Goal: Find specific page/section: Find specific page/section

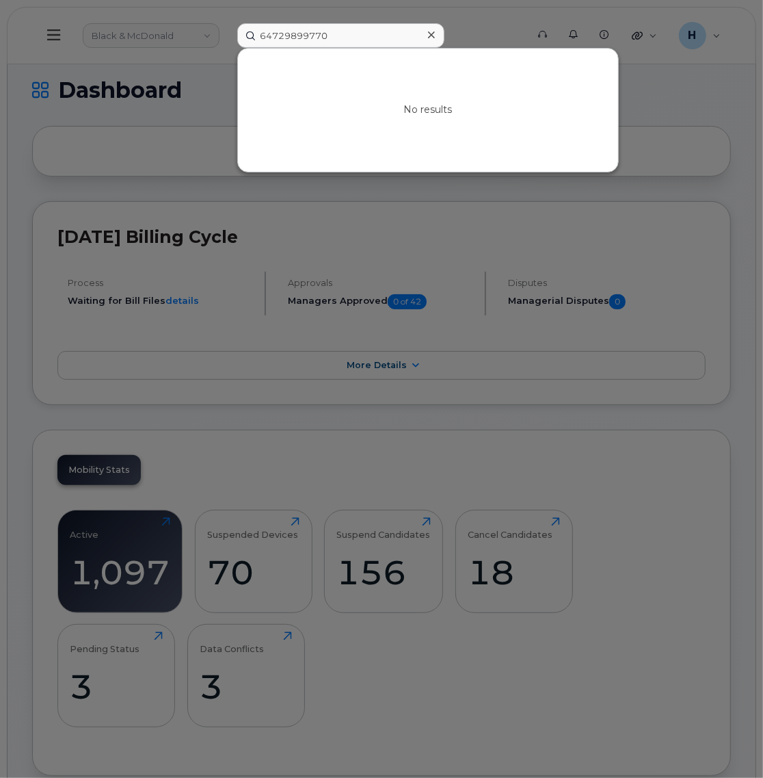
click at [303, 33] on input "64729899770" at bounding box center [340, 35] width 207 height 25
click at [319, 32] on input "64729899770" at bounding box center [340, 35] width 207 height 25
click at [284, 35] on input "64729899770" at bounding box center [340, 35] width 207 height 25
click at [305, 33] on input "64729899770" at bounding box center [340, 35] width 207 height 25
type input "6472899770"
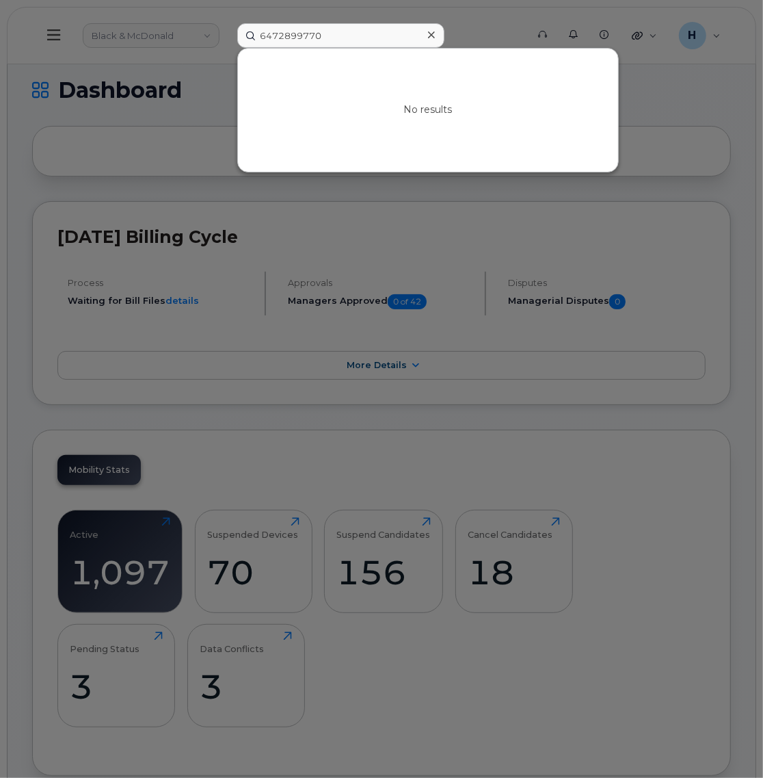
drag, startPoint x: 354, startPoint y: 34, endPoint x: 189, endPoint y: 34, distance: 164.8
click at [226, 34] on div "6472899770 No results" at bounding box center [377, 35] width 302 height 25
type input "64729899770"
drag, startPoint x: 360, startPoint y: 35, endPoint x: 114, endPoint y: 21, distance: 247.3
click at [226, 23] on div "64729899770 No results" at bounding box center [377, 35] width 302 height 25
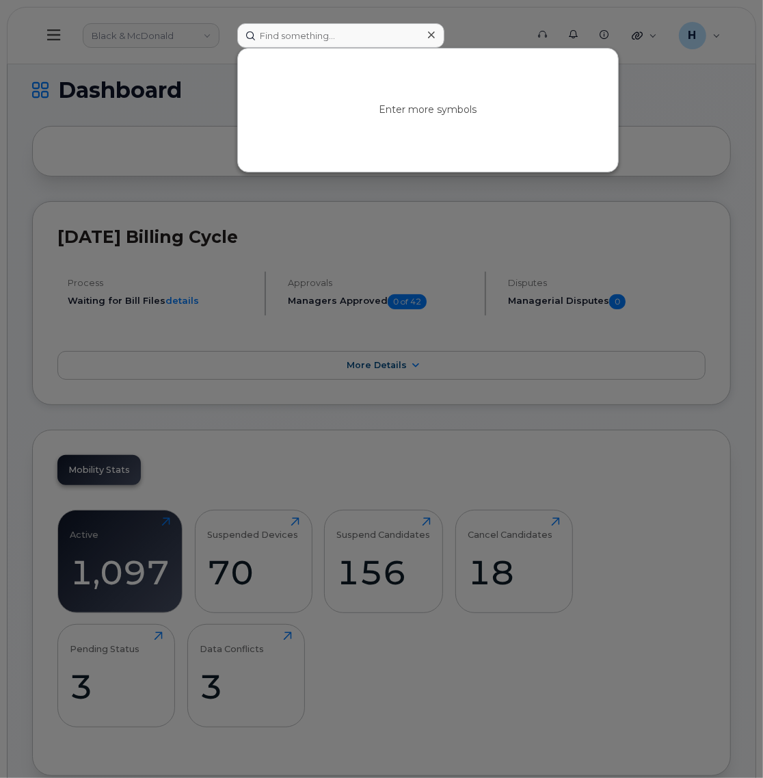
click at [339, 40] on input at bounding box center [340, 35] width 207 height 25
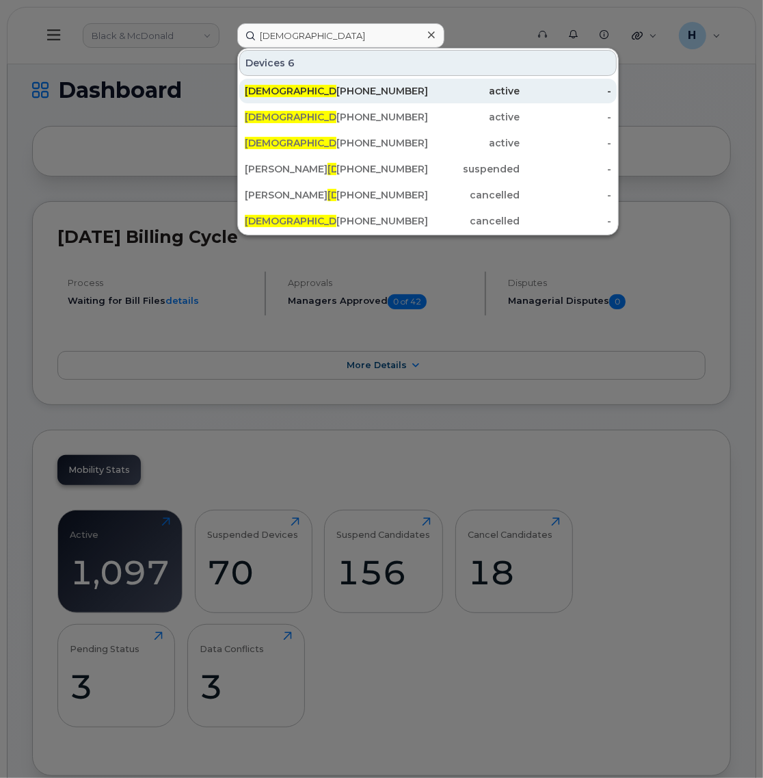
type input "christi"
click at [330, 90] on div "Christi an Pilgrim" at bounding box center [291, 91] width 92 height 14
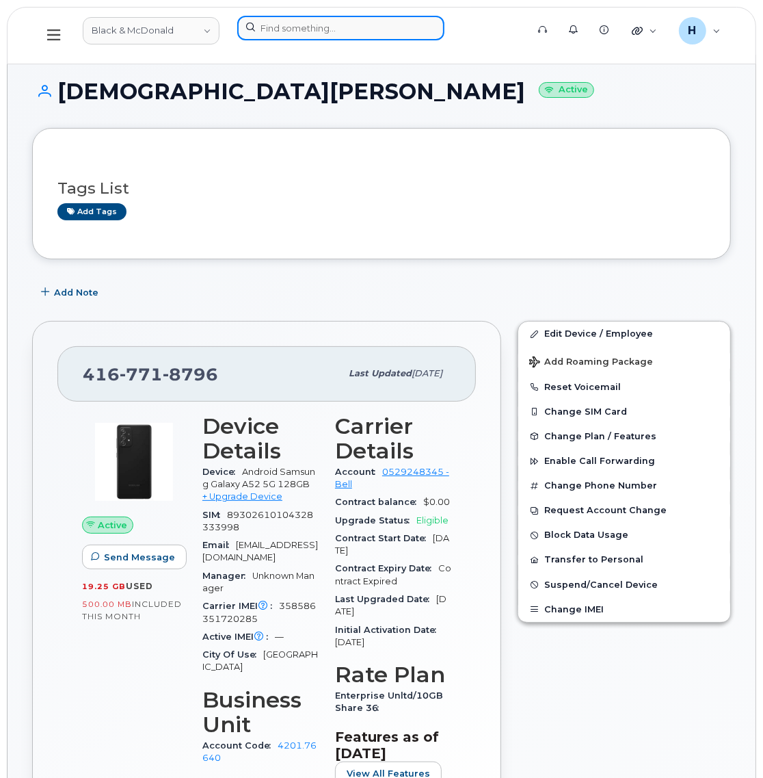
click at [330, 28] on input at bounding box center [340, 28] width 207 height 25
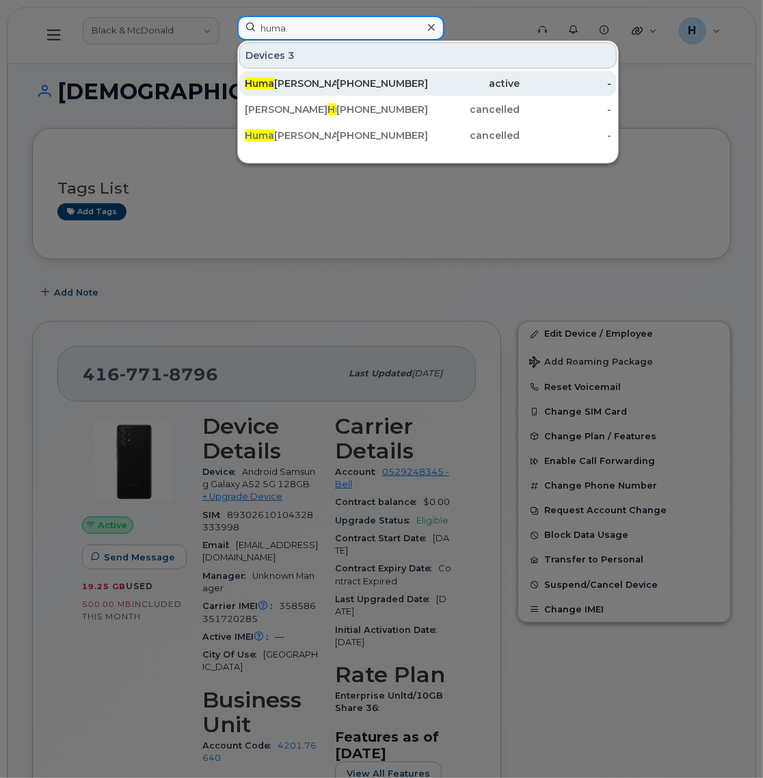
type input "huma"
click at [332, 81] on div "[PERSON_NAME]" at bounding box center [291, 84] width 92 height 14
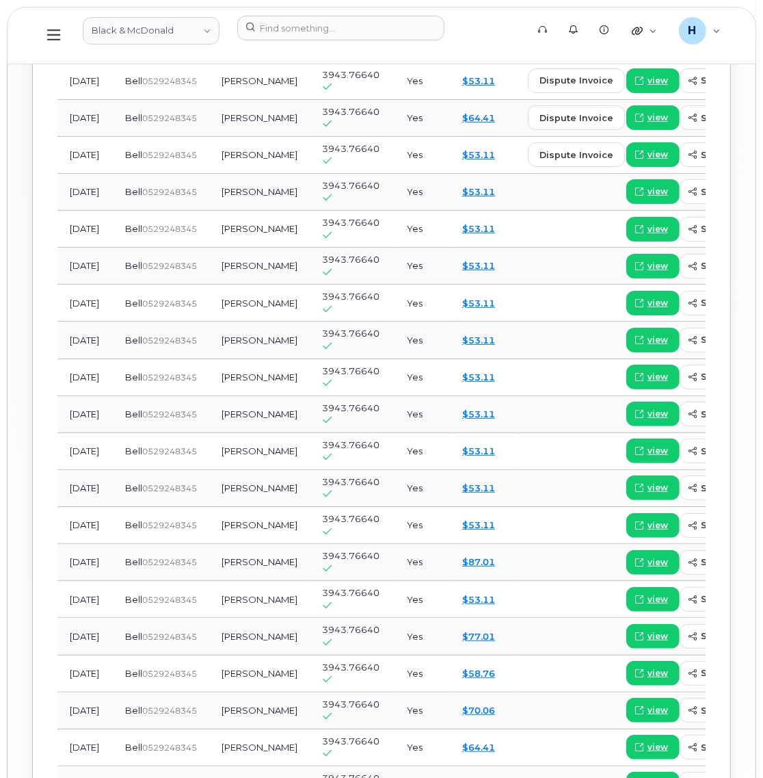
scroll to position [1652, 0]
